Goal: Information Seeking & Learning: Learn about a topic

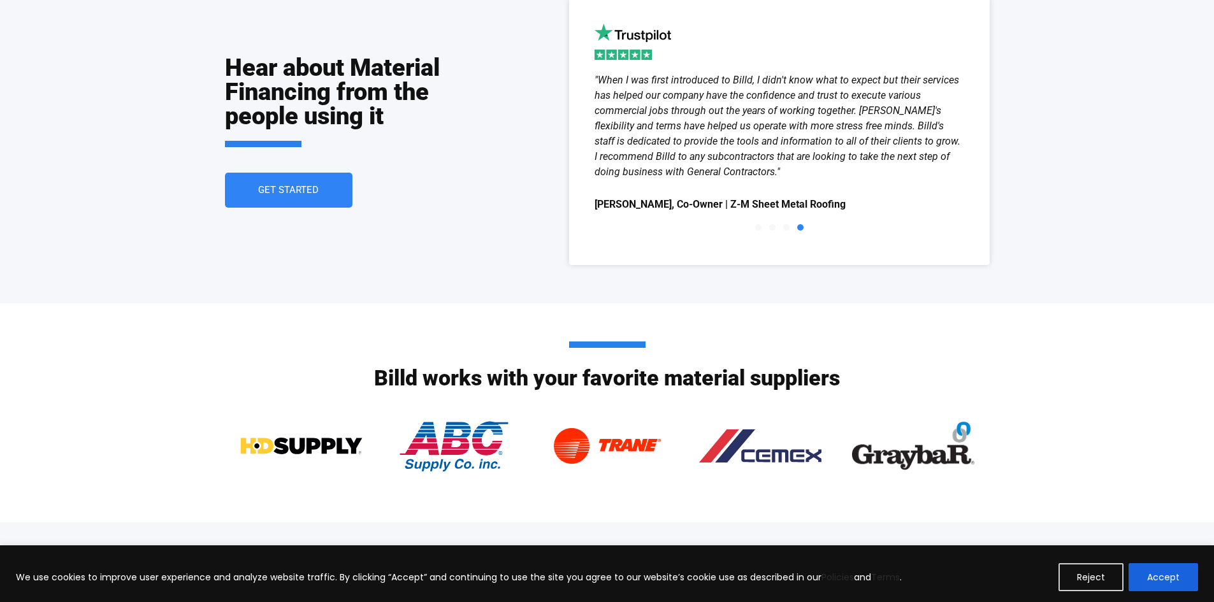
scroll to position [1815, 0]
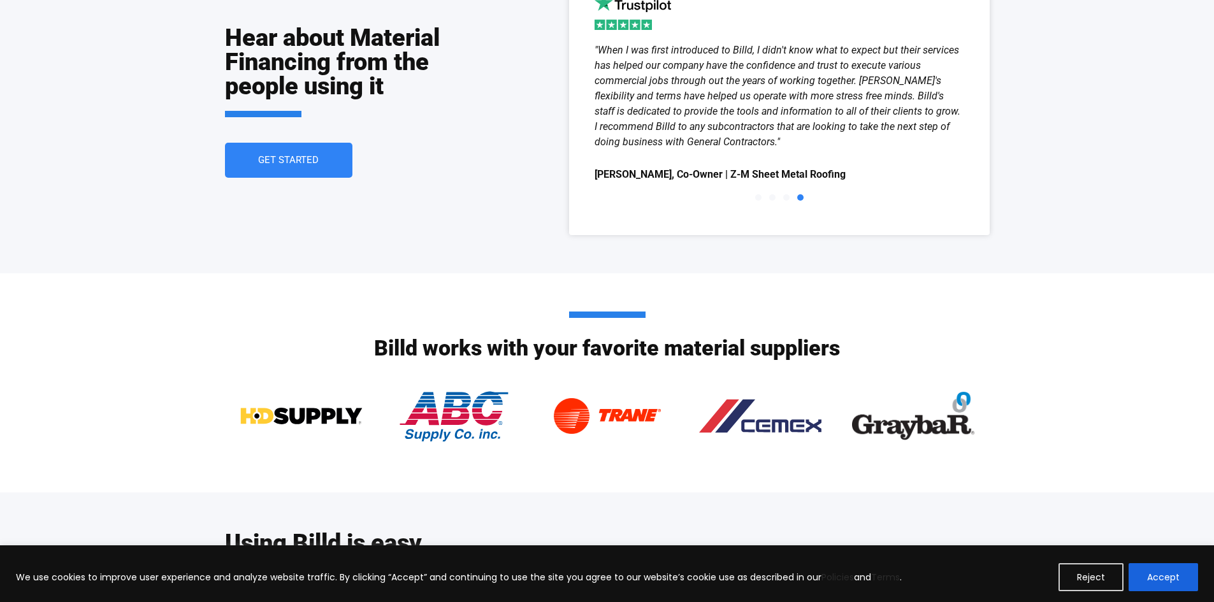
drag, startPoint x: 257, startPoint y: 415, endPoint x: 272, endPoint y: 415, distance: 14.7
click at [257, 415] on img at bounding box center [301, 416] width 122 height 64
click at [434, 414] on img at bounding box center [454, 416] width 111 height 64
click at [811, 433] on img at bounding box center [760, 416] width 122 height 64
click at [935, 418] on img at bounding box center [913, 416] width 122 height 64
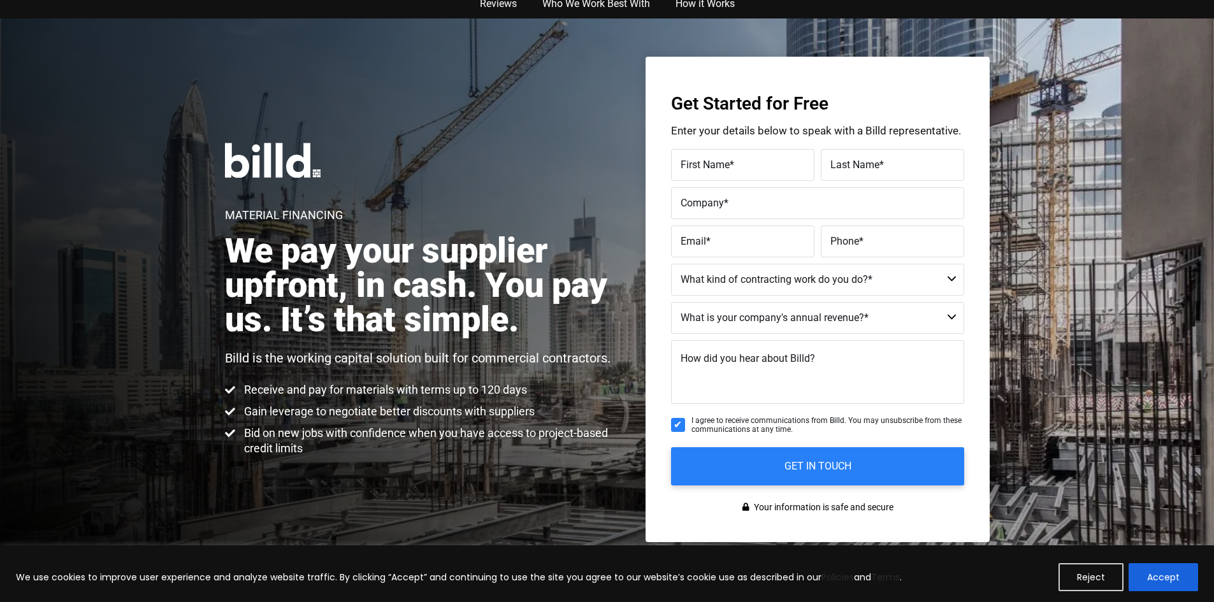
scroll to position [0, 0]
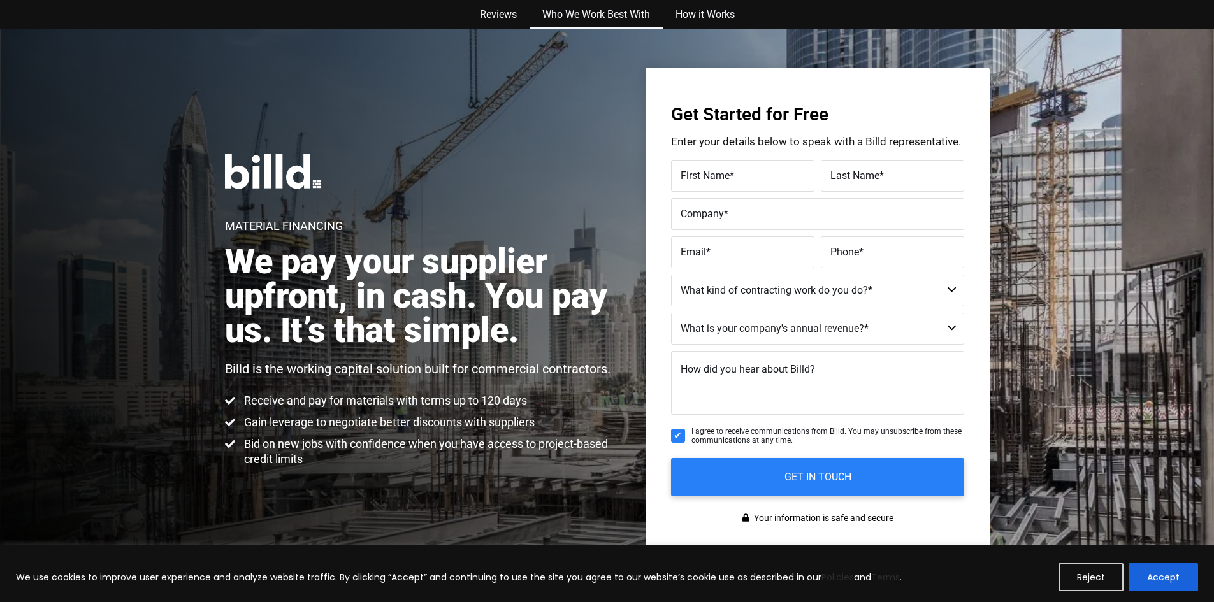
click at [593, 18] on link "Who We Work Best With" at bounding box center [596, 14] width 133 height 29
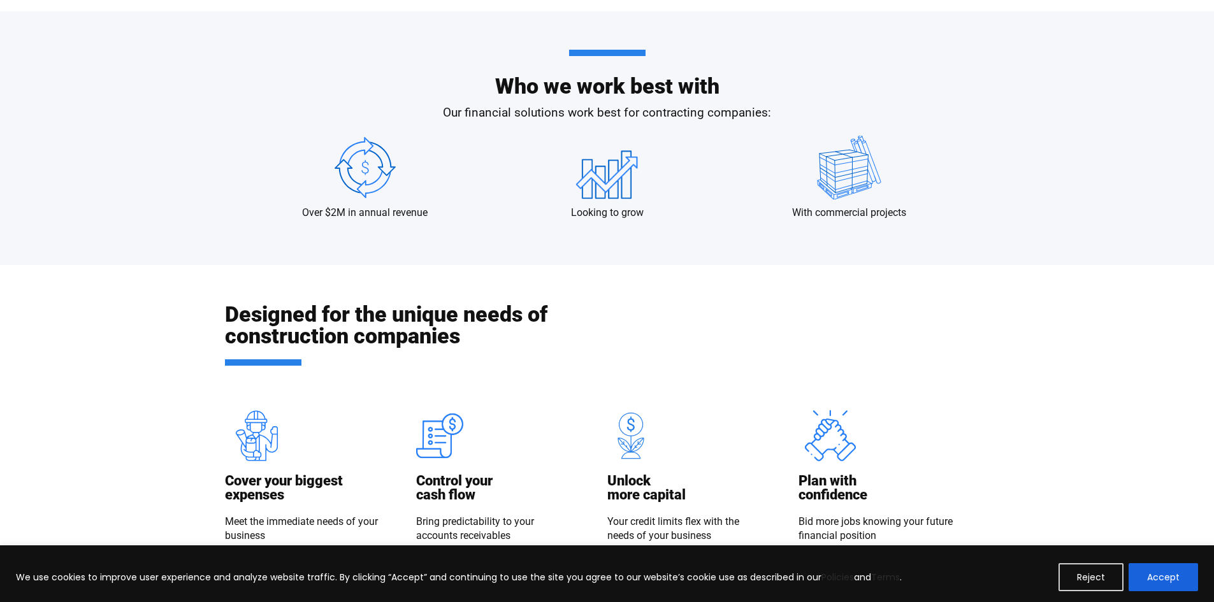
scroll to position [1174, 0]
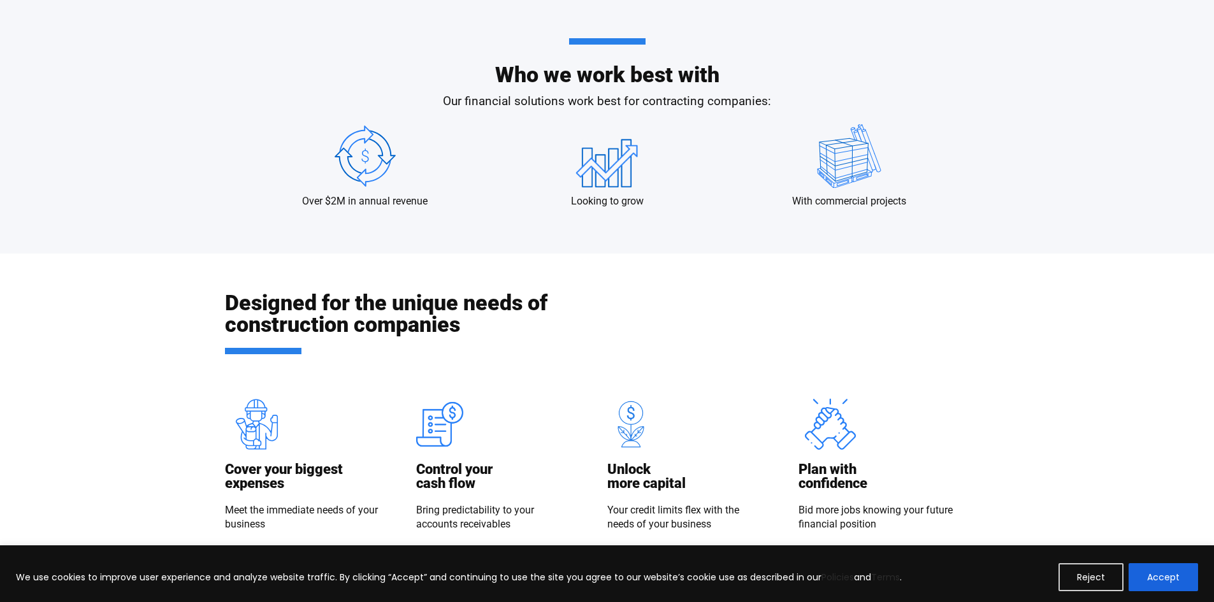
click at [812, 194] on div at bounding box center [849, 159] width 82 height 70
click at [835, 145] on img at bounding box center [849, 156] width 82 height 64
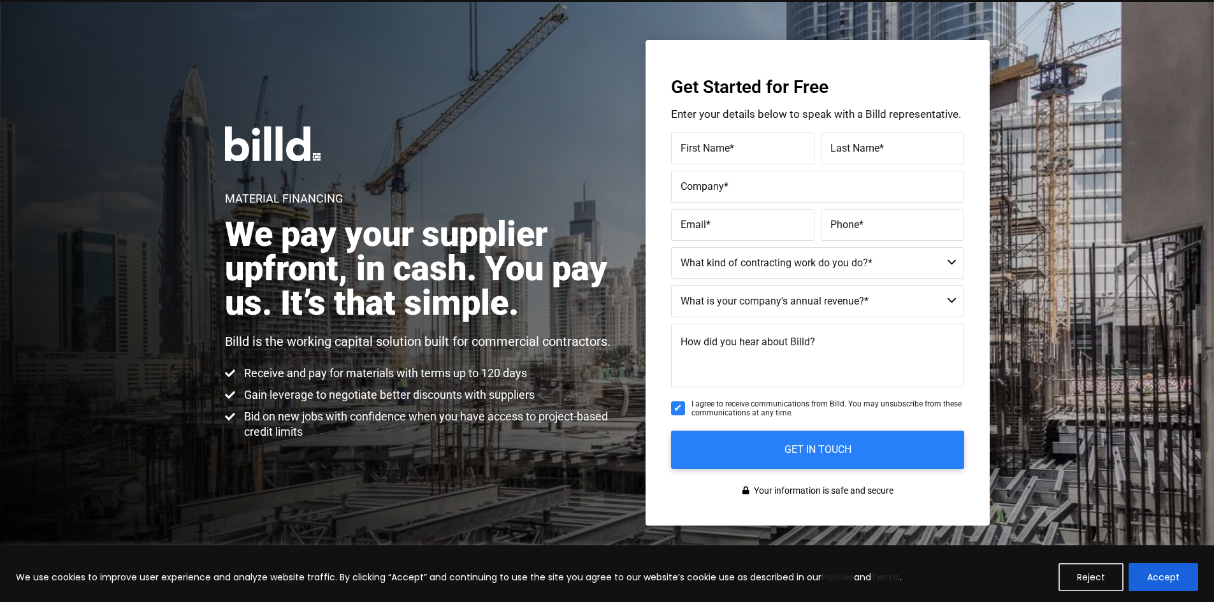
scroll to position [0, 0]
